Goal: Task Accomplishment & Management: Manage account settings

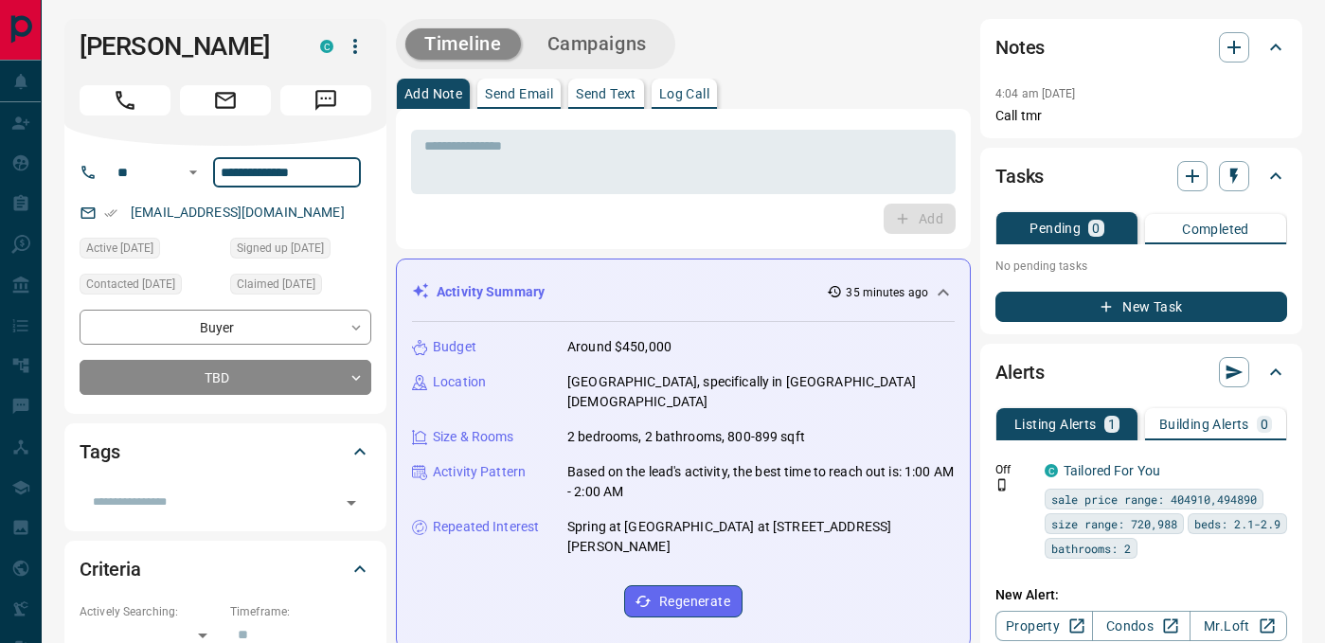
click at [715, 239] on div "* ​ Add" at bounding box center [683, 179] width 575 height 140
click at [678, 108] on button "Log Call" at bounding box center [684, 94] width 65 height 30
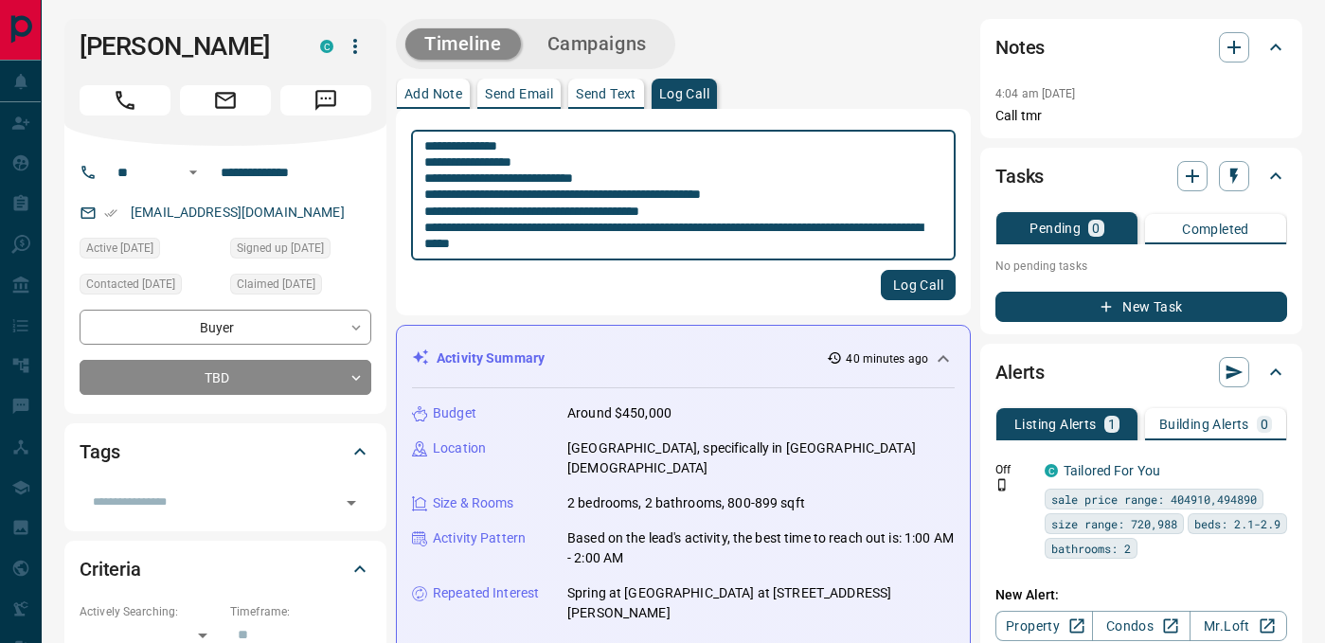
type textarea "**********"
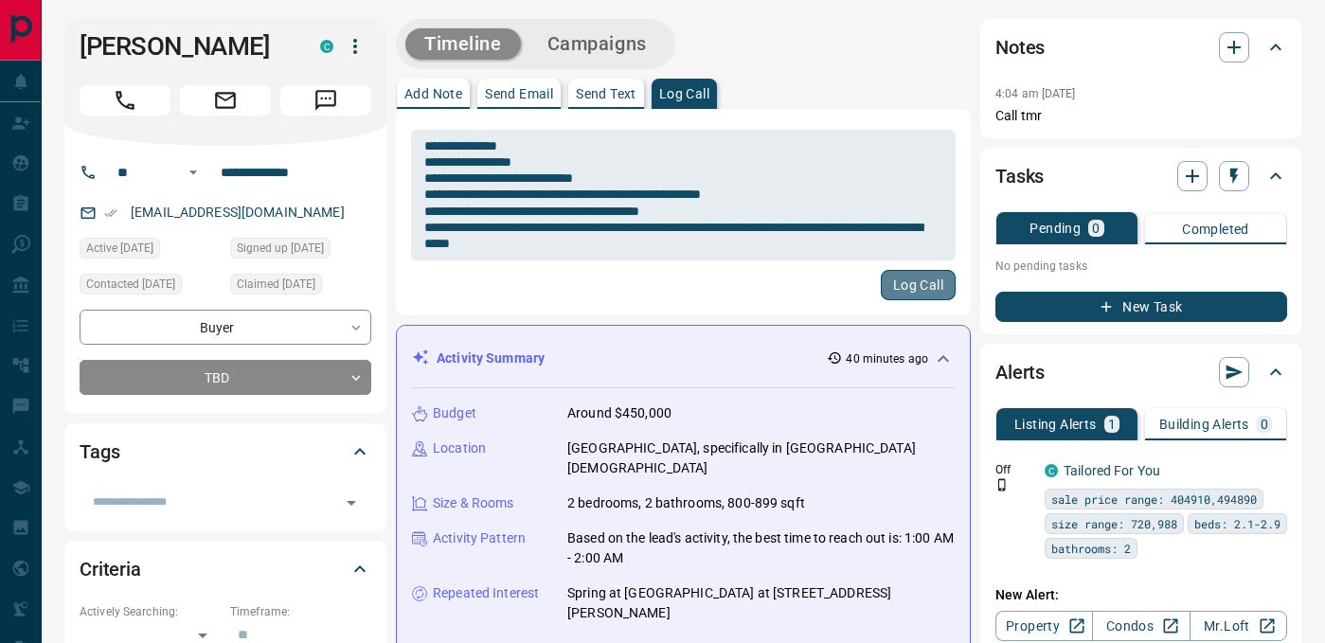
click at [922, 299] on button "Log Call" at bounding box center [918, 285] width 75 height 30
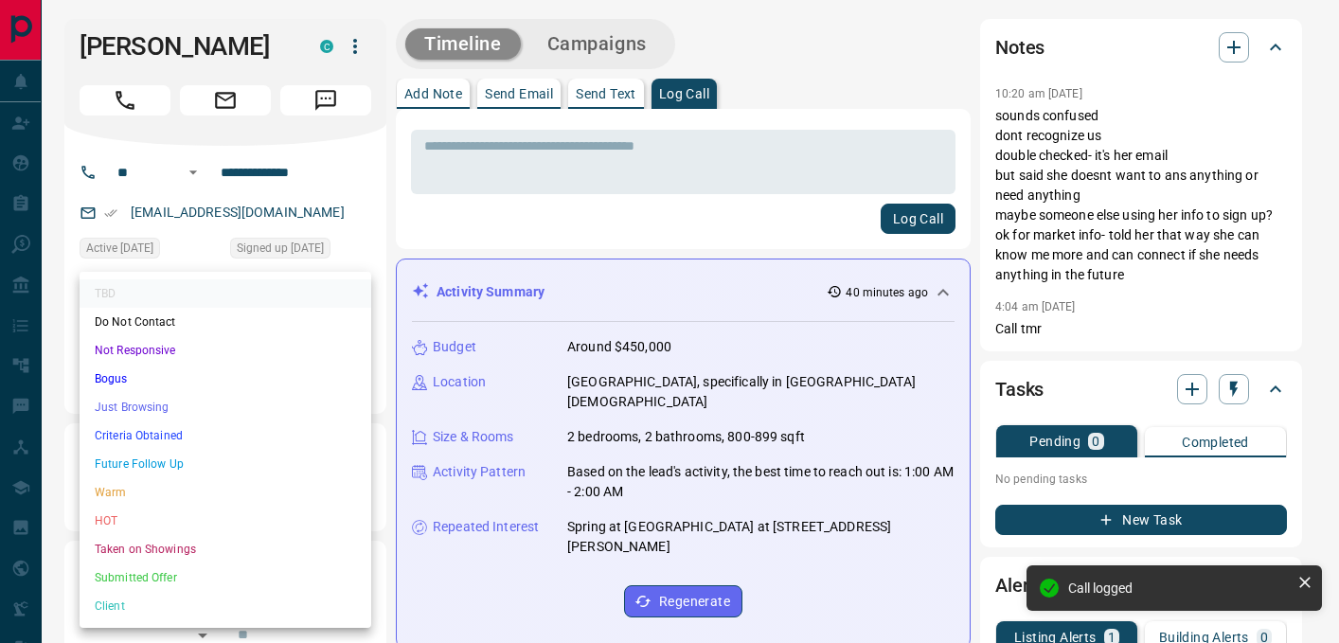
click at [154, 408] on li "Just Browsing" at bounding box center [226, 407] width 292 height 28
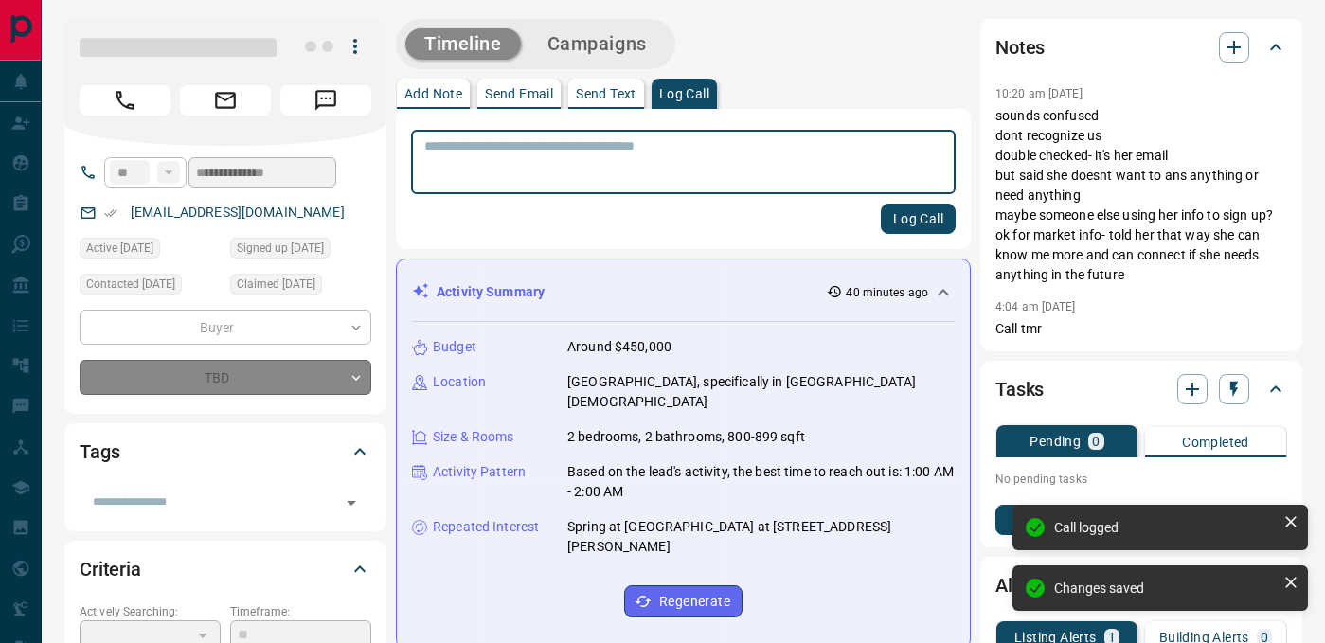
type input "*"
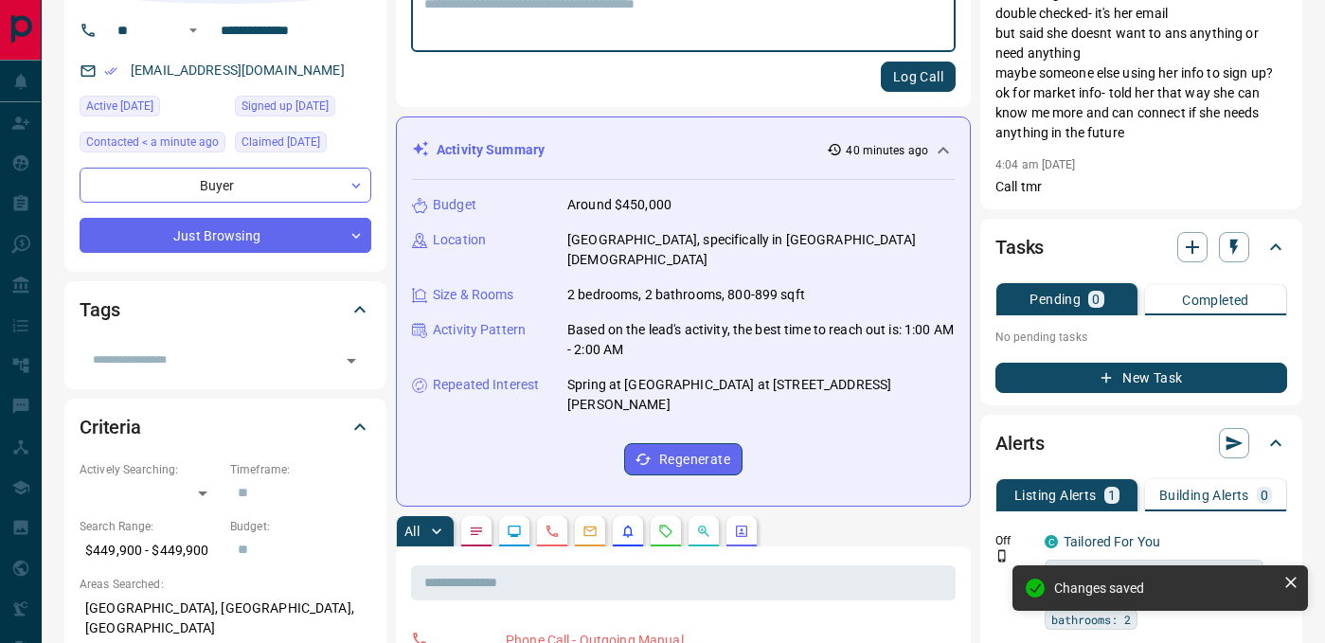
scroll to position [160, 0]
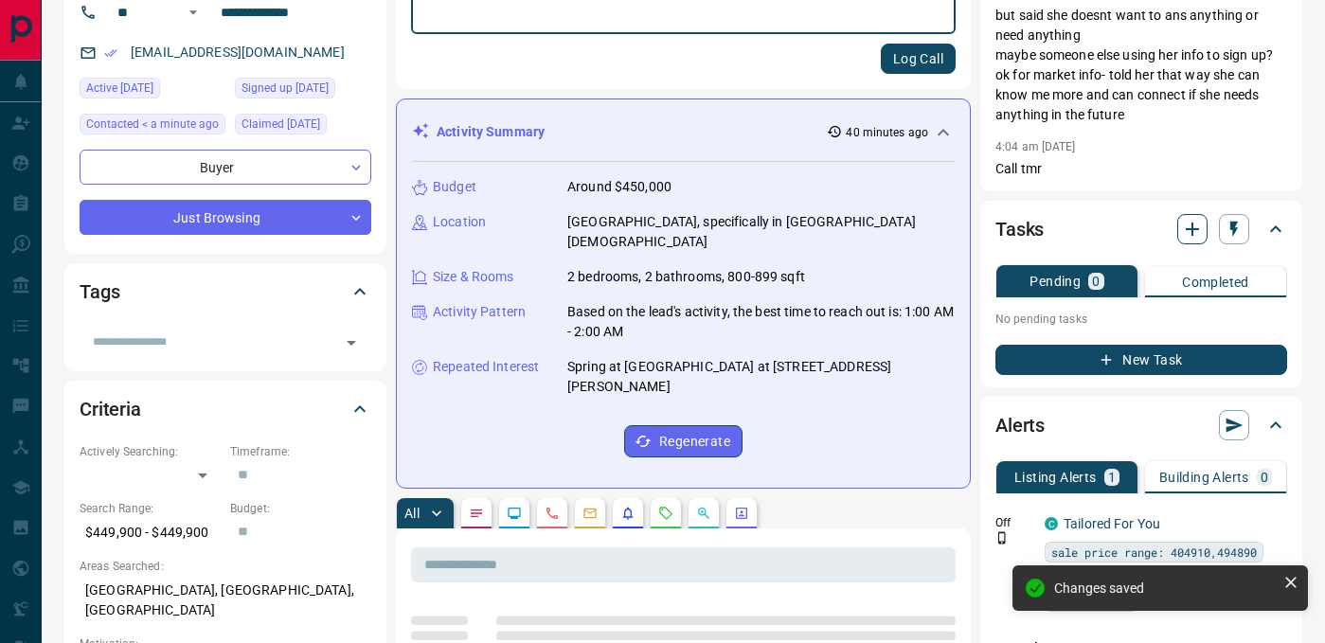
click at [1190, 225] on icon "button" at bounding box center [1192, 229] width 23 height 23
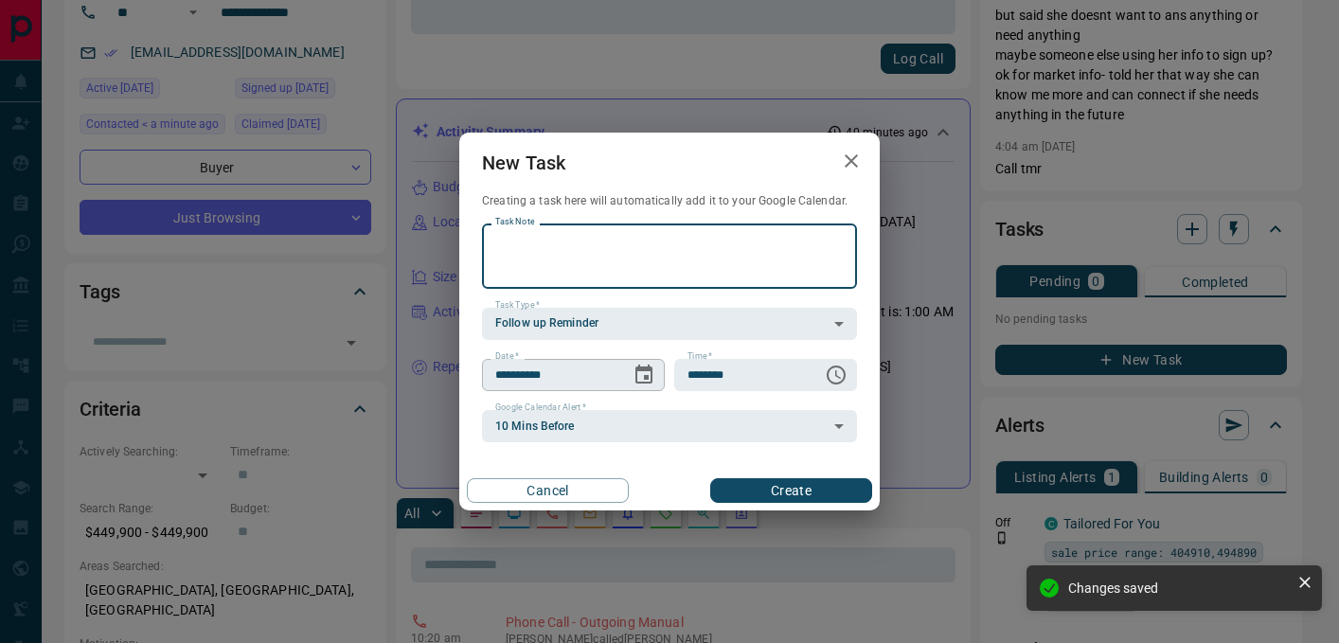
click at [653, 361] on button "Choose date, selected date is Aug 13, 2025" at bounding box center [644, 375] width 38 height 38
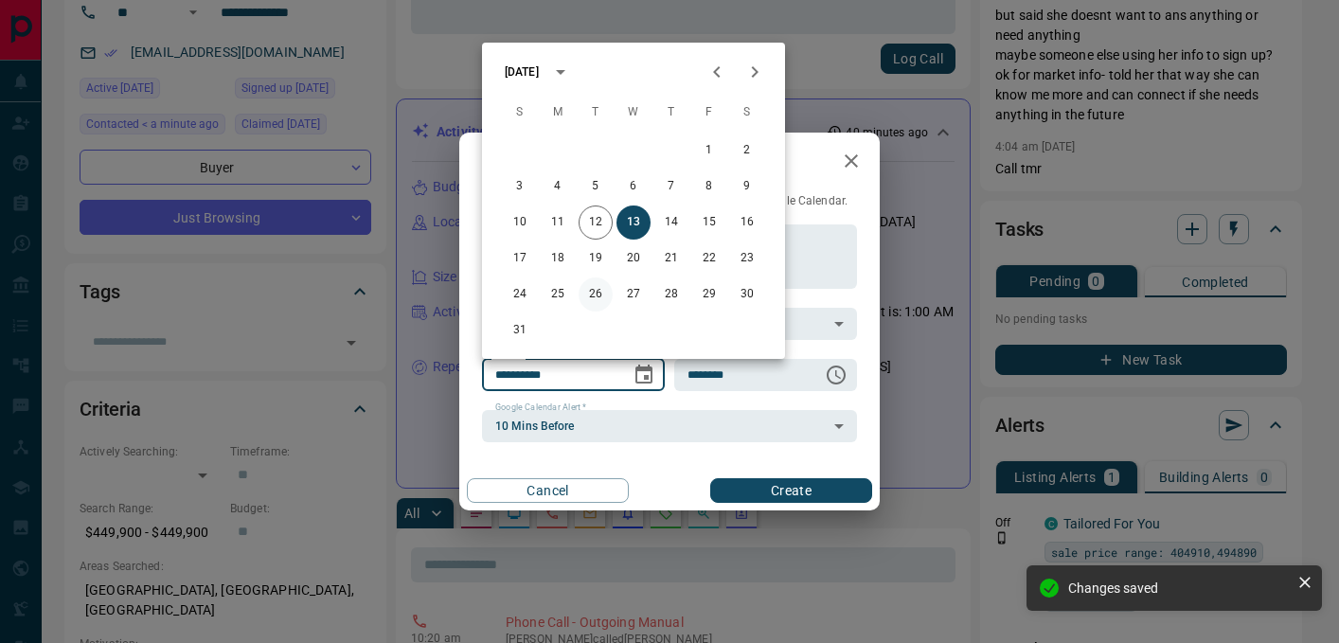
click at [592, 287] on button "26" at bounding box center [596, 294] width 34 height 34
type input "**********"
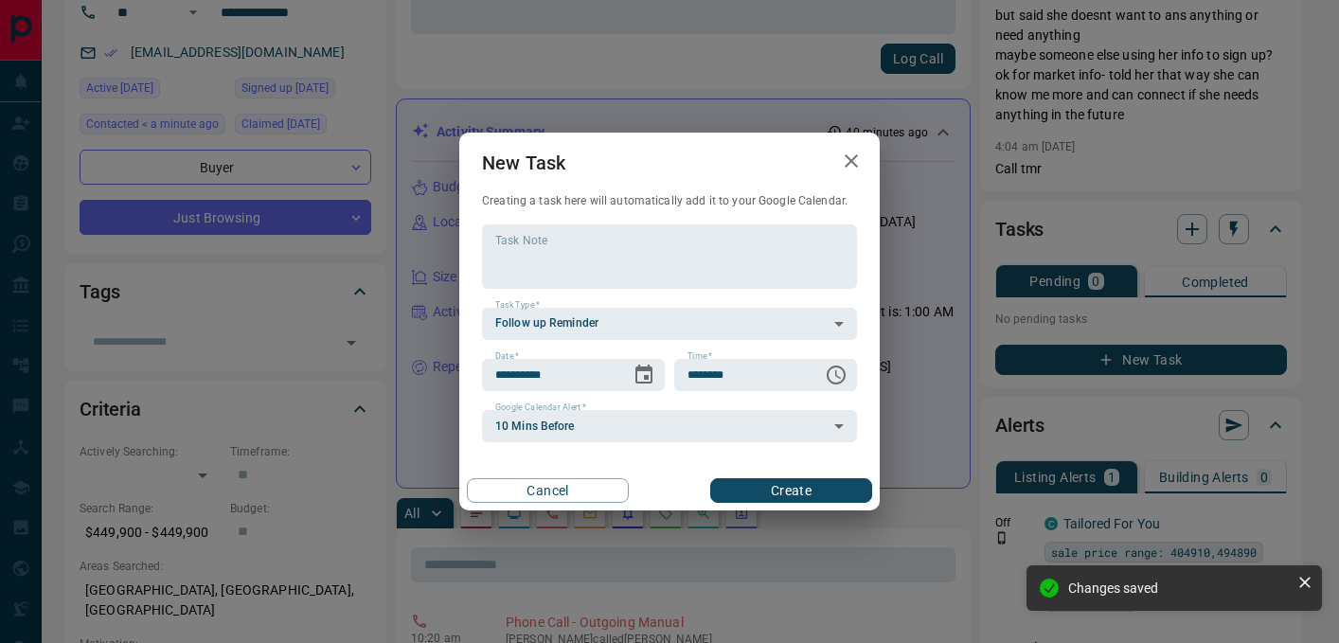
click at [773, 479] on button "Create" at bounding box center [791, 490] width 162 height 25
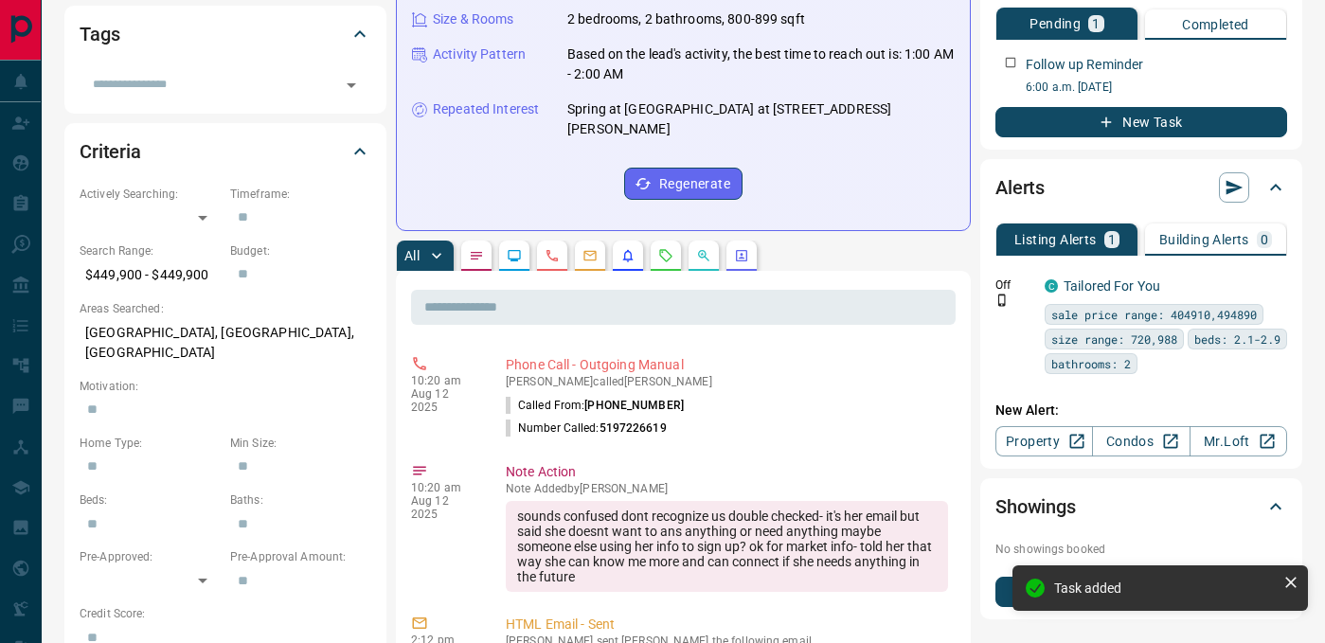
scroll to position [419, 0]
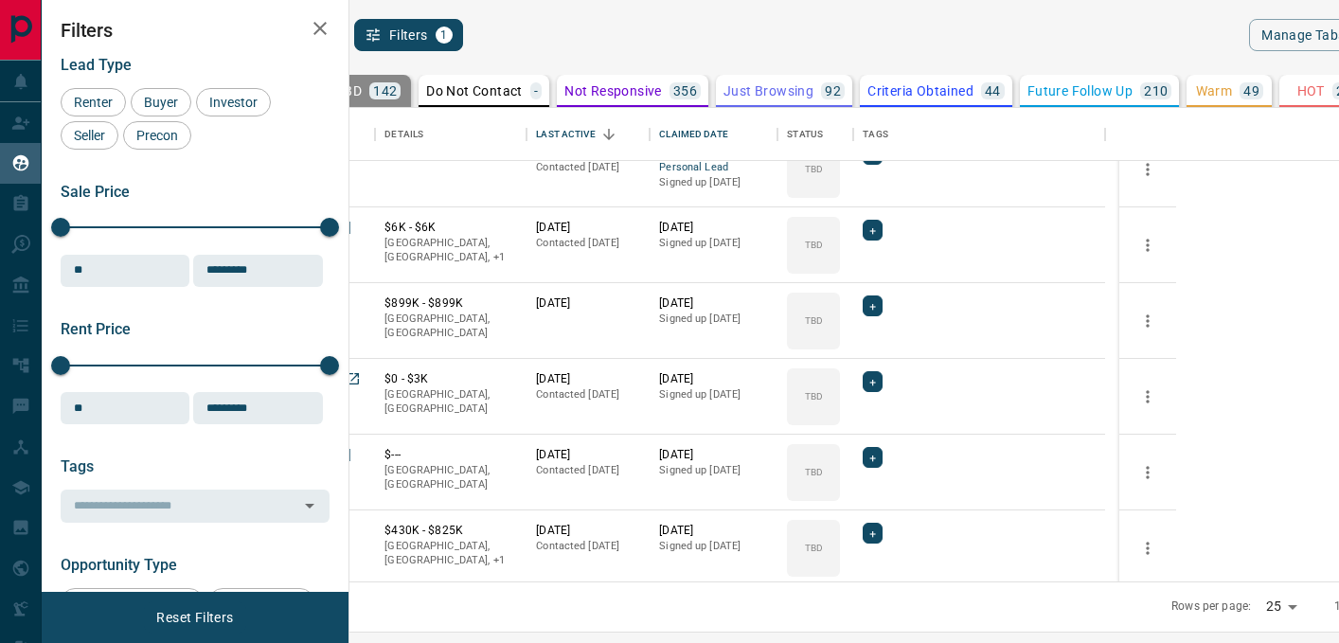
scroll to position [514, 0]
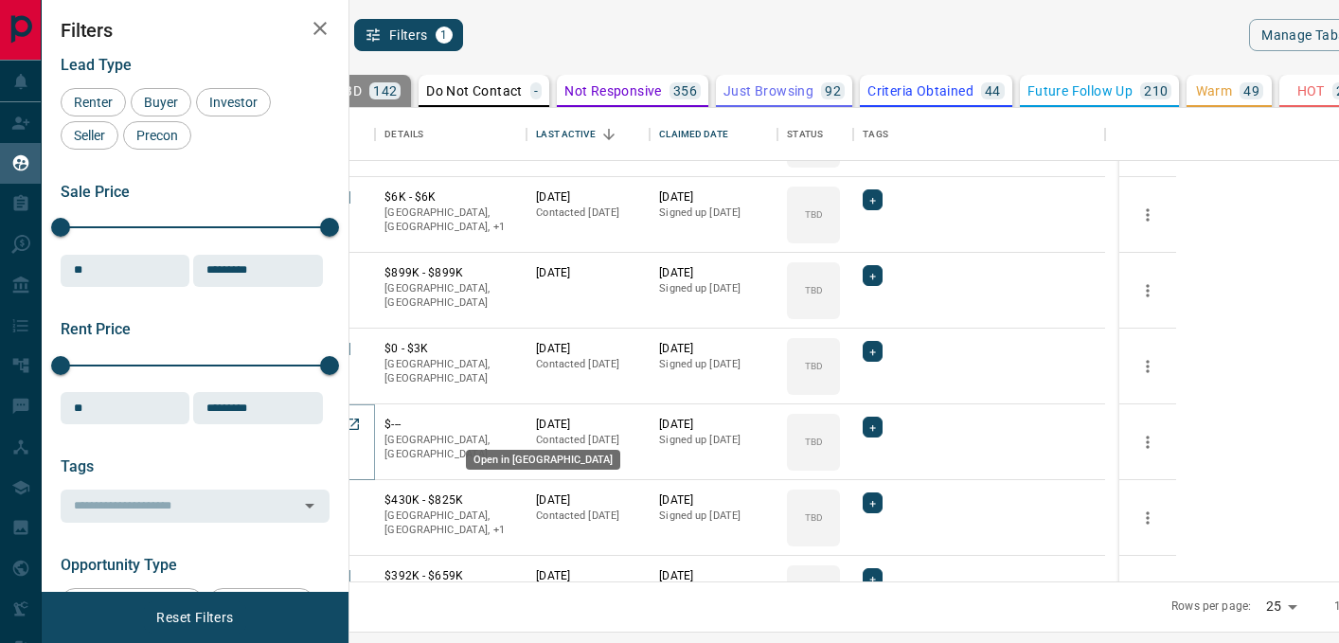
click at [361, 422] on icon "Open in New Tab" at bounding box center [353, 424] width 15 height 15
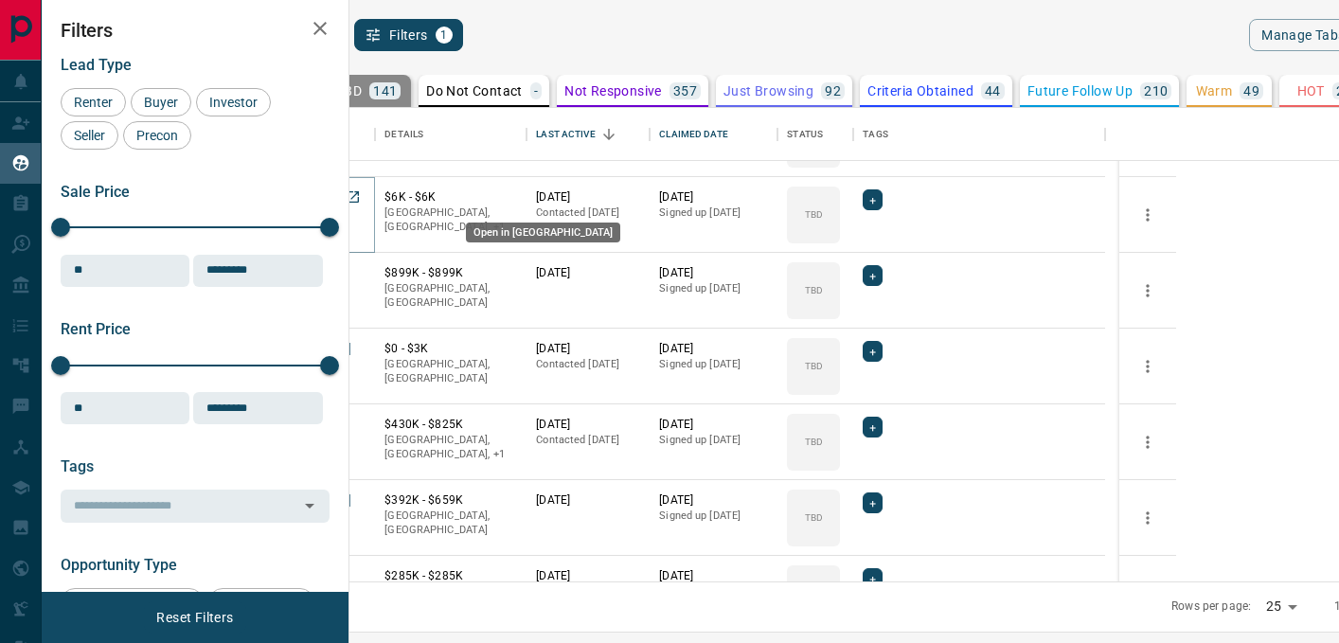
click at [361, 195] on icon "Open in New Tab" at bounding box center [353, 196] width 15 height 15
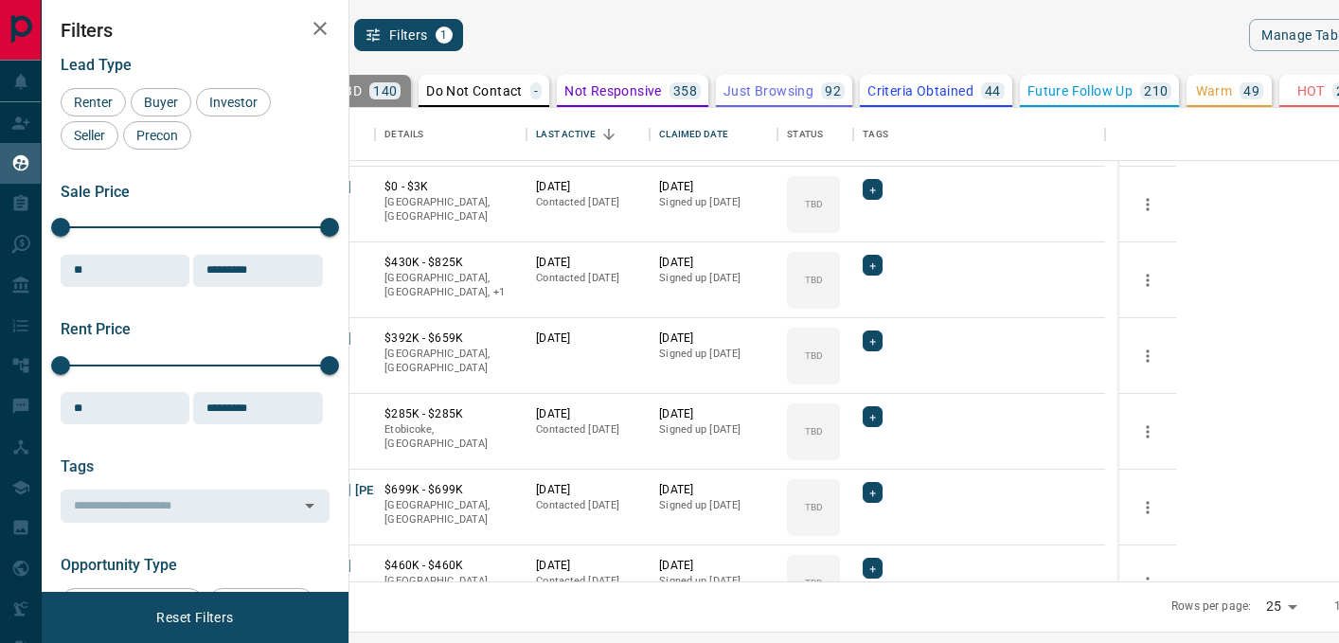
scroll to position [601, 0]
click at [366, 476] on link "Open in New Tab" at bounding box center [353, 488] width 25 height 25
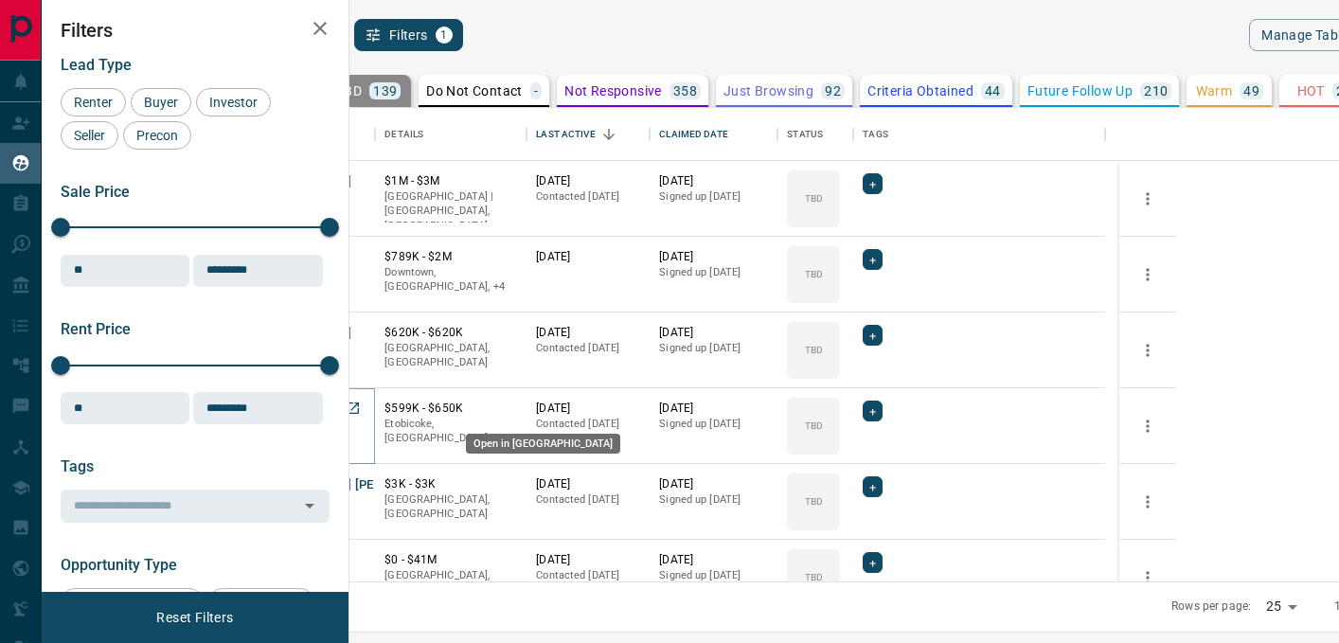
click at [361, 408] on icon "Open in New Tab" at bounding box center [353, 408] width 15 height 15
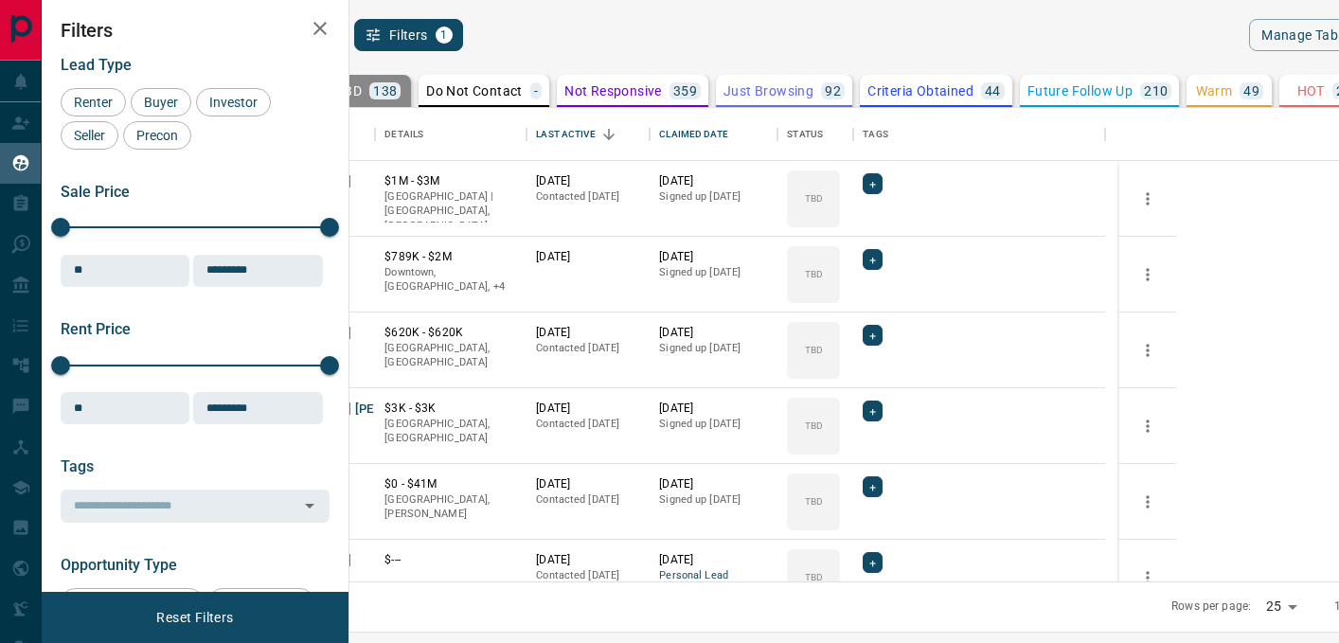
scroll to position [115, 0]
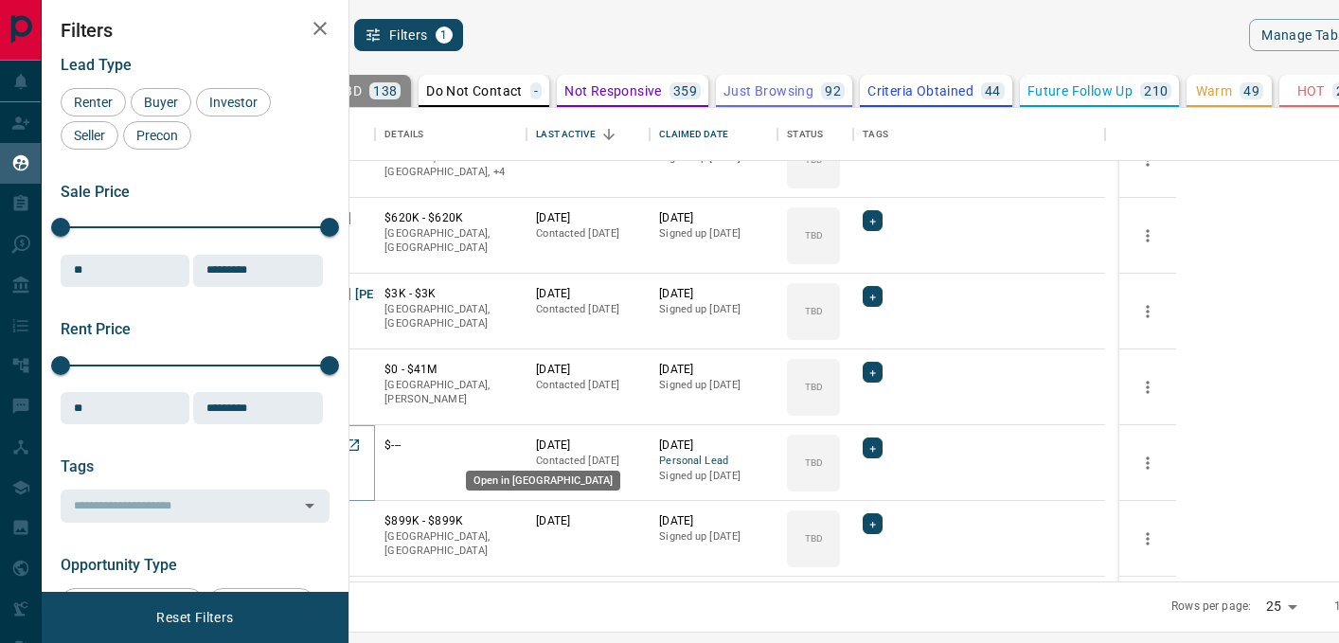
click at [359, 439] on icon "Open in New Tab" at bounding box center [353, 444] width 11 height 11
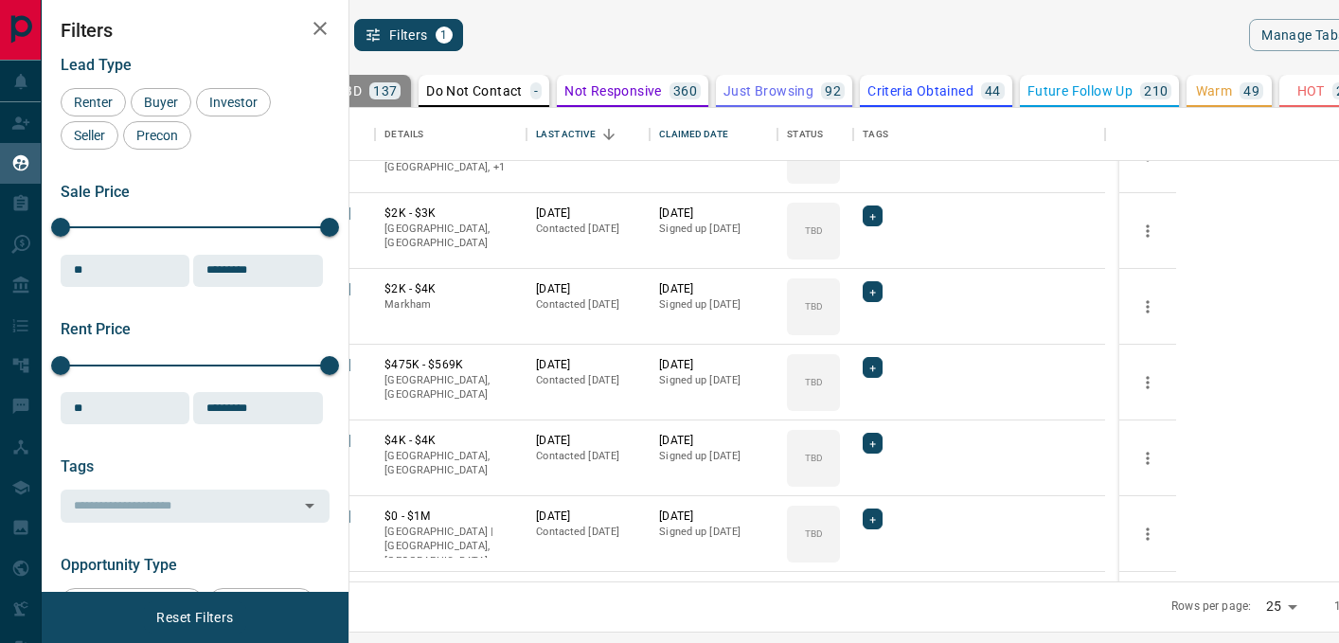
scroll to position [1474, 0]
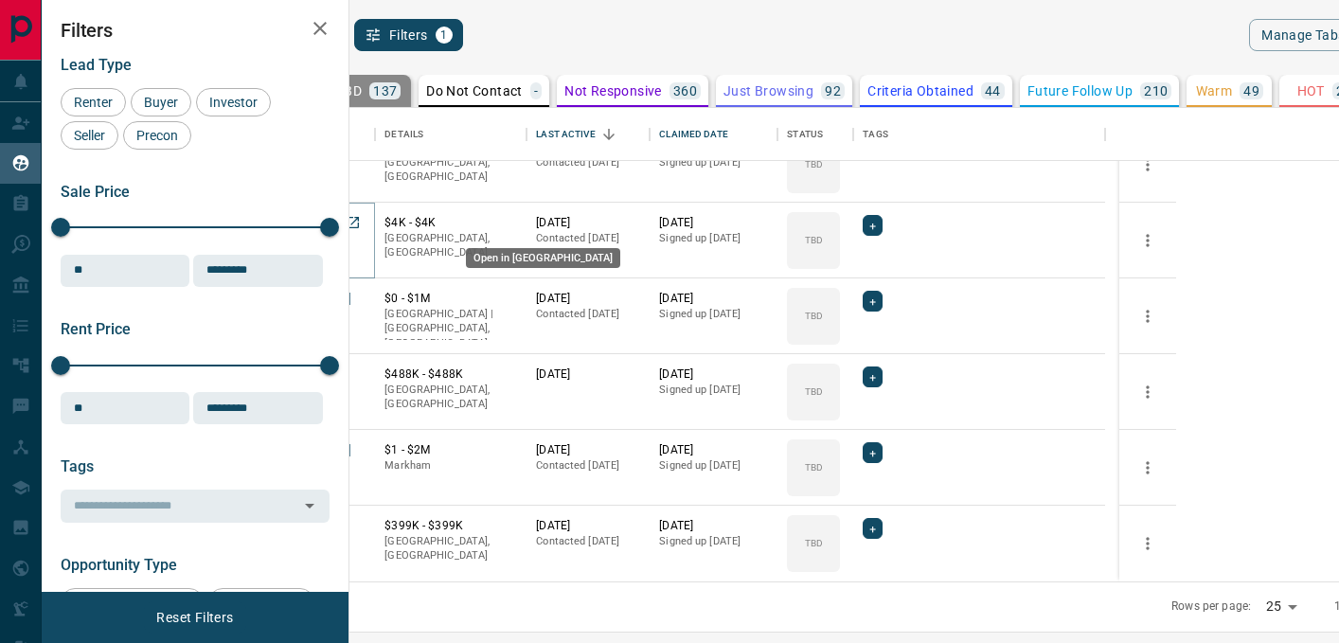
click at [361, 221] on icon "Open in New Tab" at bounding box center [353, 222] width 15 height 15
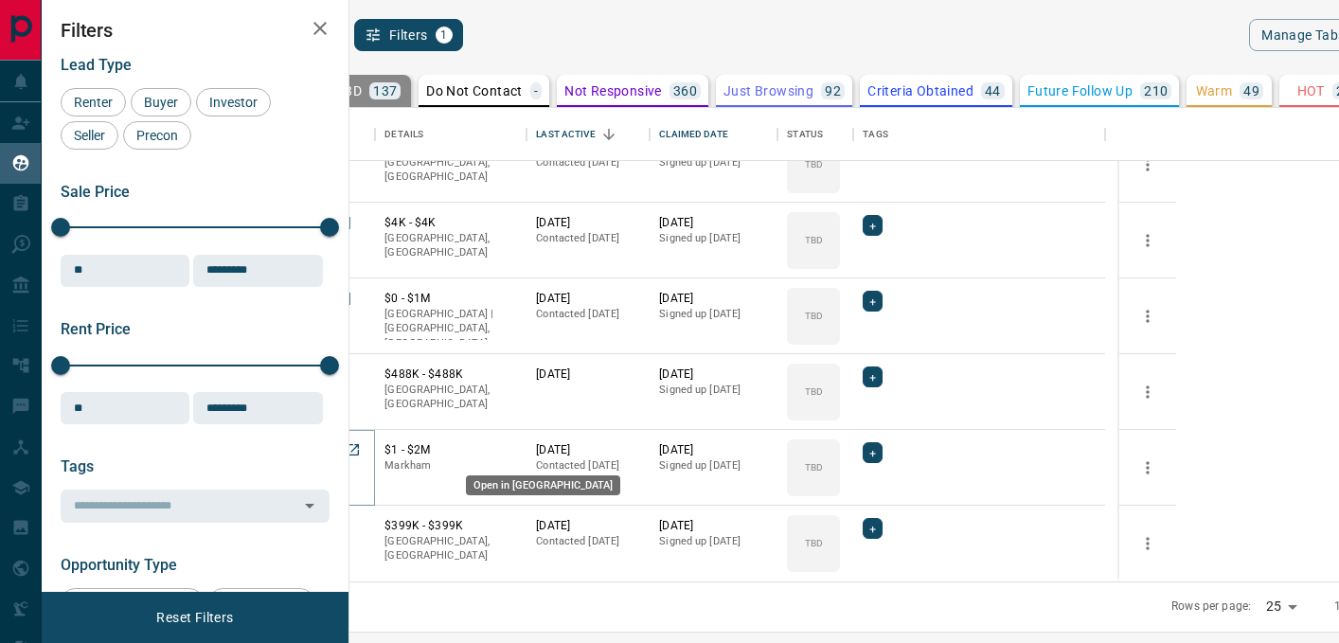
click at [361, 450] on icon "Open in New Tab" at bounding box center [353, 449] width 15 height 15
click at [361, 447] on icon "Open in New Tab" at bounding box center [353, 449] width 15 height 15
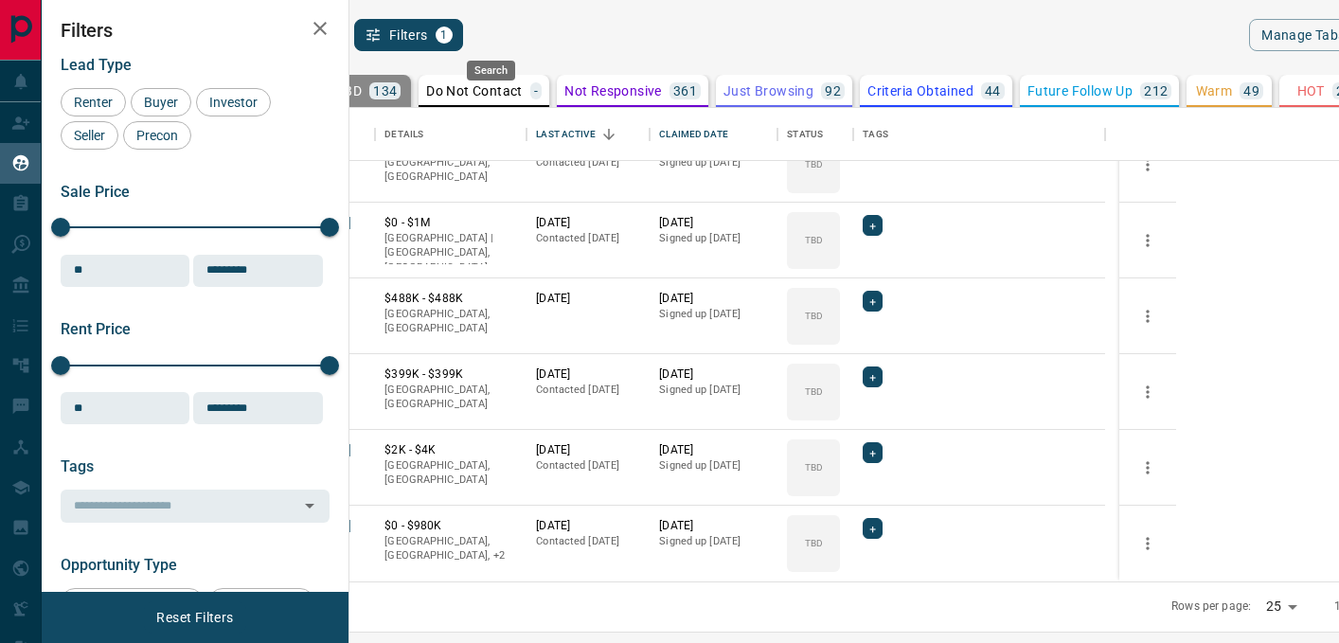
click at [338, 37] on icon "search button" at bounding box center [330, 35] width 16 height 16
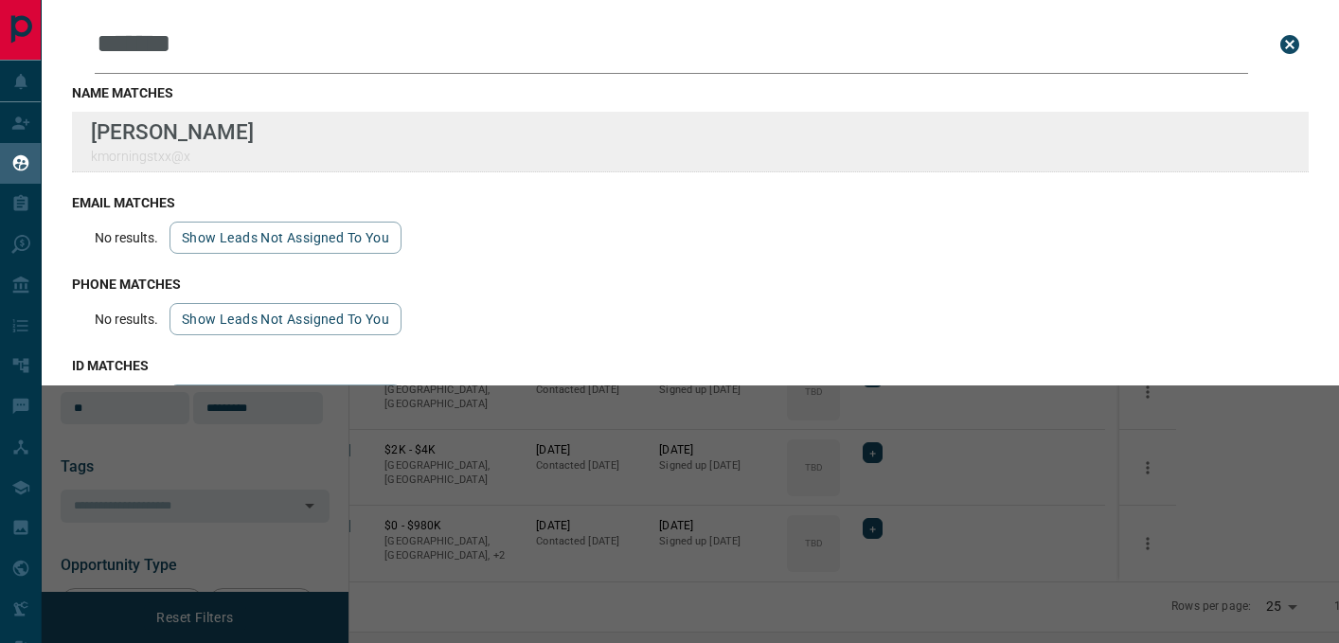
type input "*******"
click at [0, 0] on div "Lead Transfers Claim Leads My Leads Tasks Opportunities Deals Campaigns Automat…" at bounding box center [669, 309] width 1339 height 619
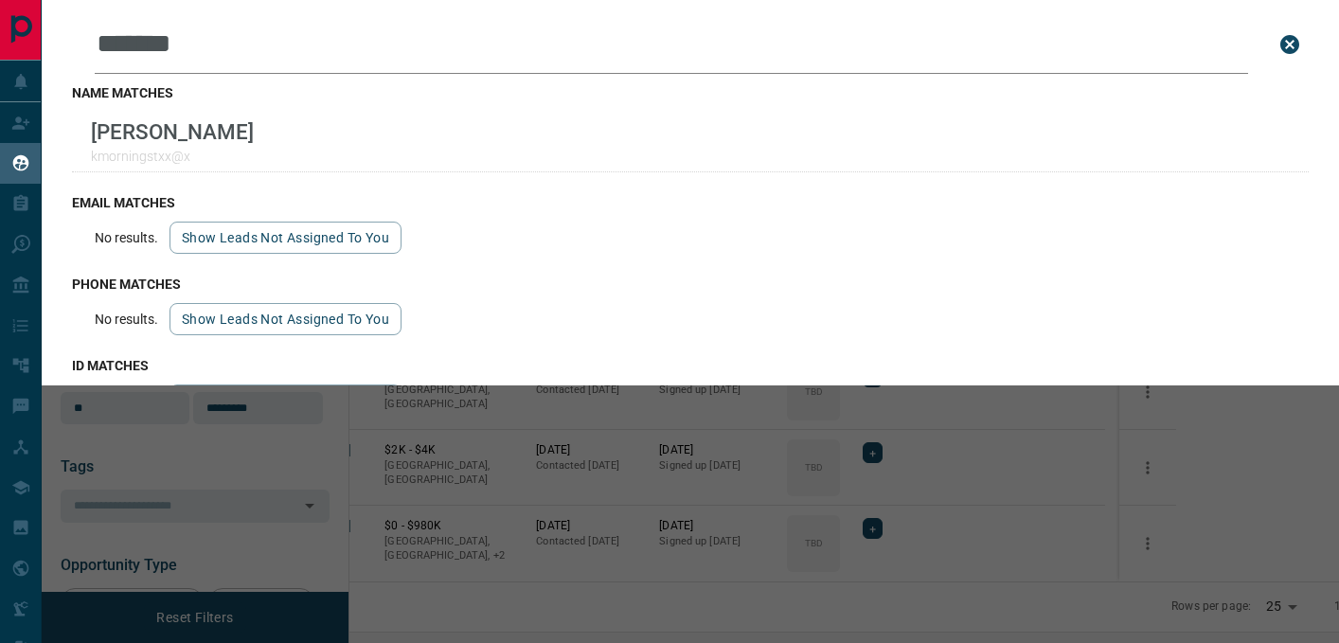
click at [1278, 45] on icon "close search bar" at bounding box center [1289, 44] width 23 height 23
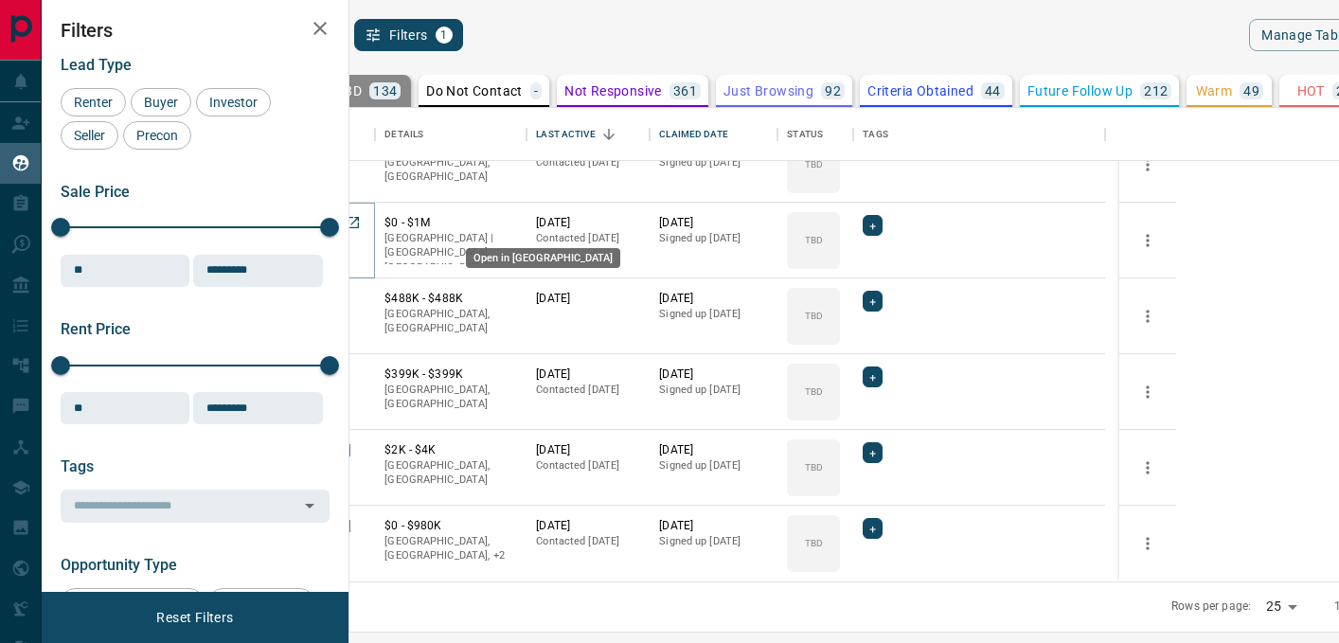
click at [361, 222] on icon "Open in New Tab" at bounding box center [353, 222] width 15 height 15
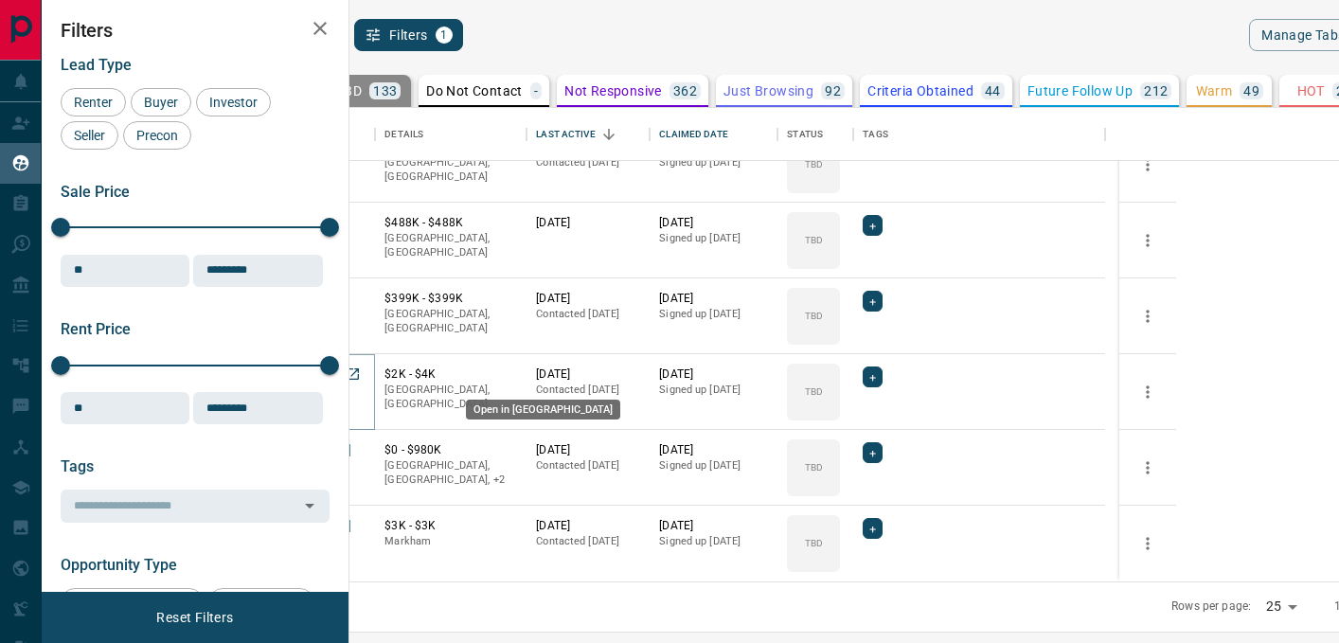
click at [359, 374] on icon "Open in New Tab" at bounding box center [353, 373] width 11 height 11
